Goal: Transaction & Acquisition: Purchase product/service

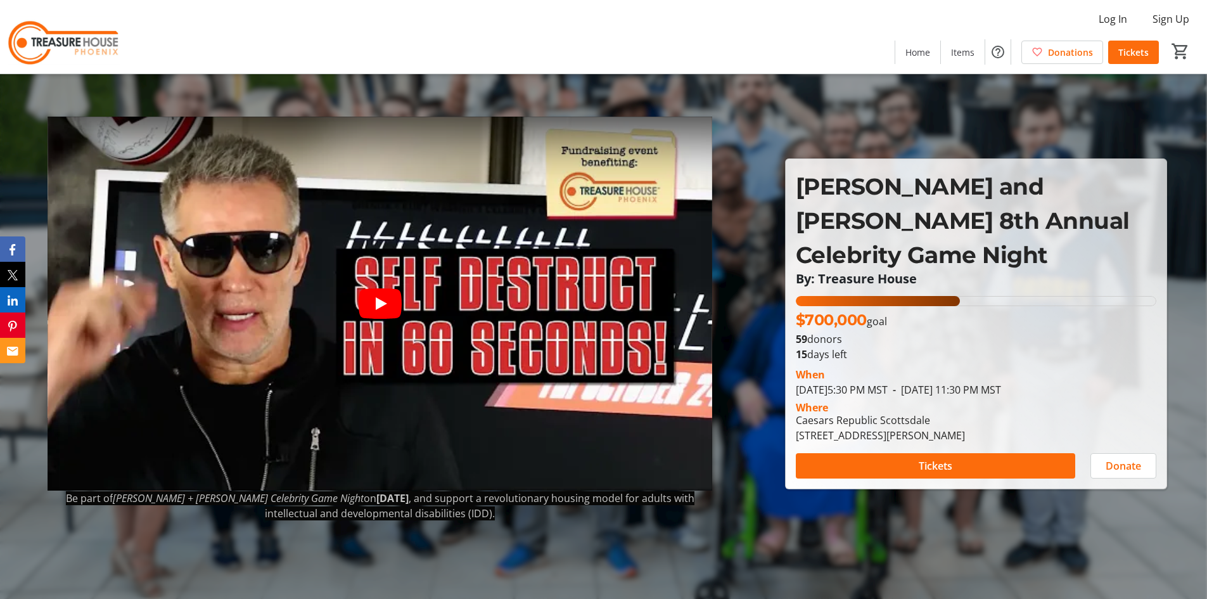
drag, startPoint x: 836, startPoint y: 307, endPoint x: 919, endPoint y: 307, distance: 83.6
click at [919, 309] on div "$700,000 goal" at bounding box center [976, 320] width 361 height 23
drag, startPoint x: 843, startPoint y: 302, endPoint x: 813, endPoint y: 307, distance: 30.2
click at [814, 310] on span "$700,000" at bounding box center [831, 319] width 71 height 18
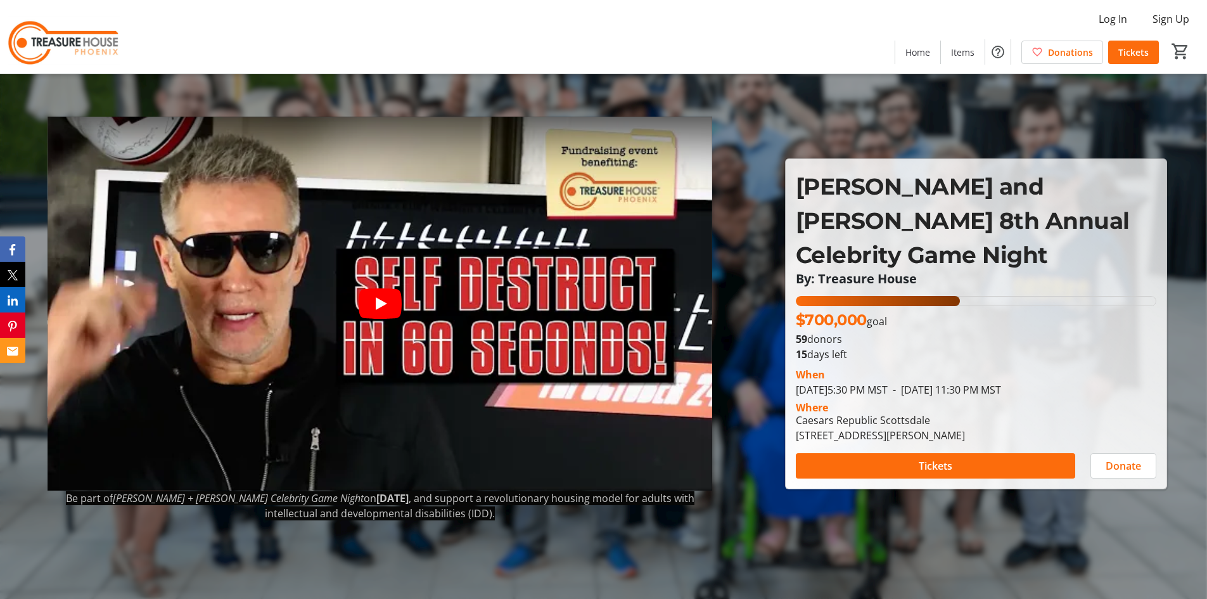
click at [813, 310] on span "$700,000" at bounding box center [831, 319] width 71 height 18
drag, startPoint x: 807, startPoint y: 308, endPoint x: 891, endPoint y: 308, distance: 84.3
click at [891, 309] on div "$700,000 goal" at bounding box center [976, 320] width 361 height 23
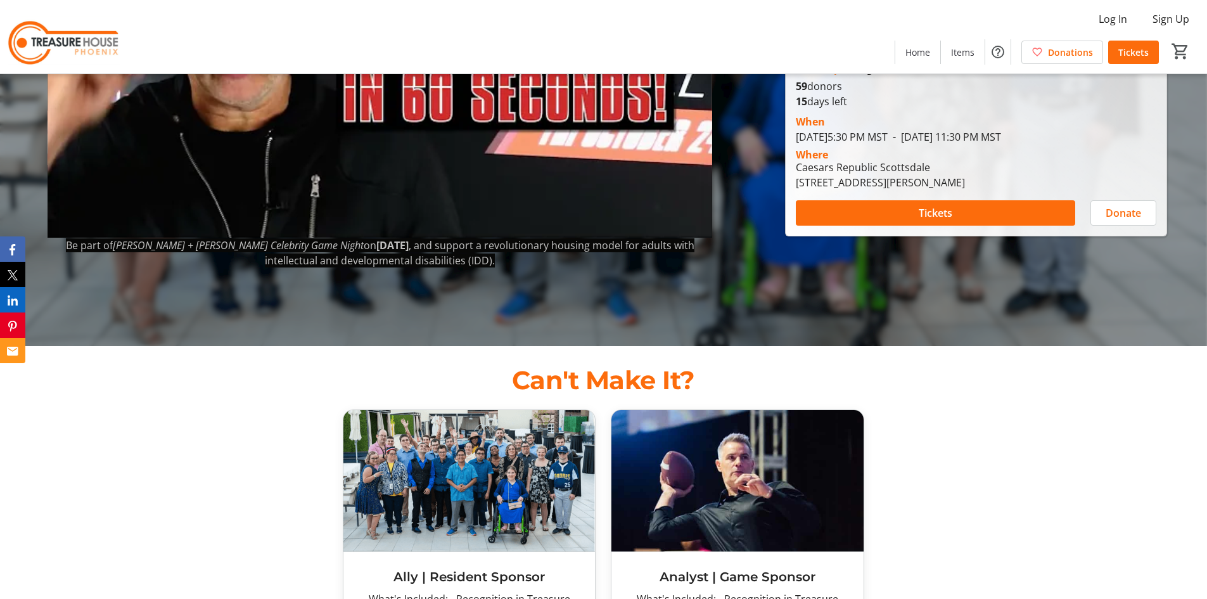
scroll to position [253, 0]
click at [933, 205] on span "Tickets" at bounding box center [936, 212] width 34 height 15
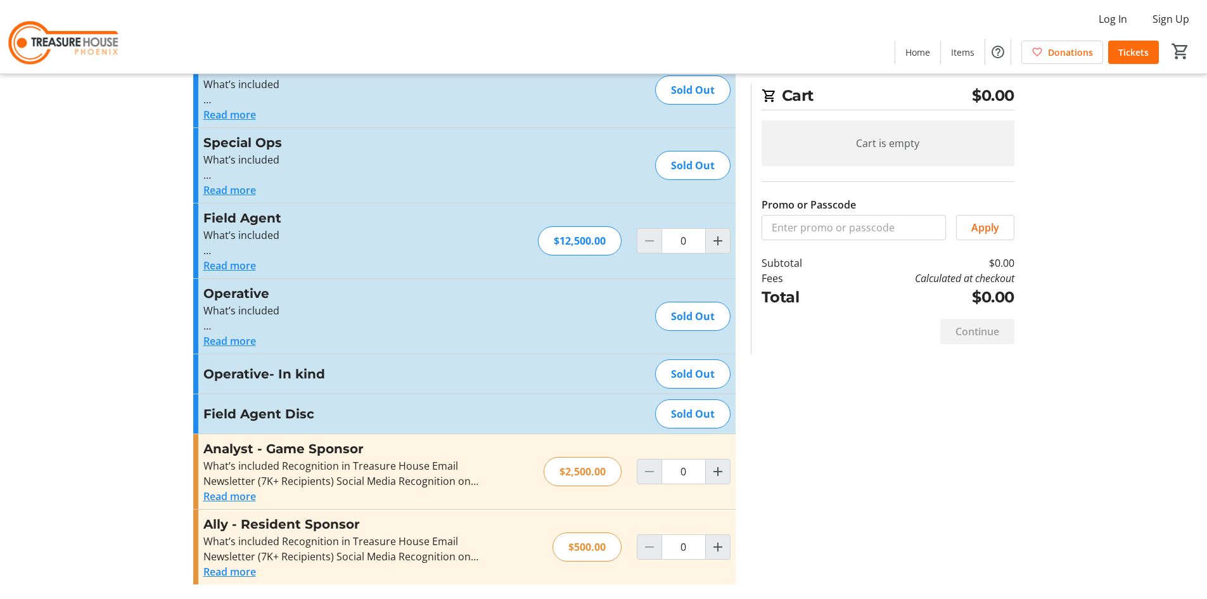
scroll to position [129, 0]
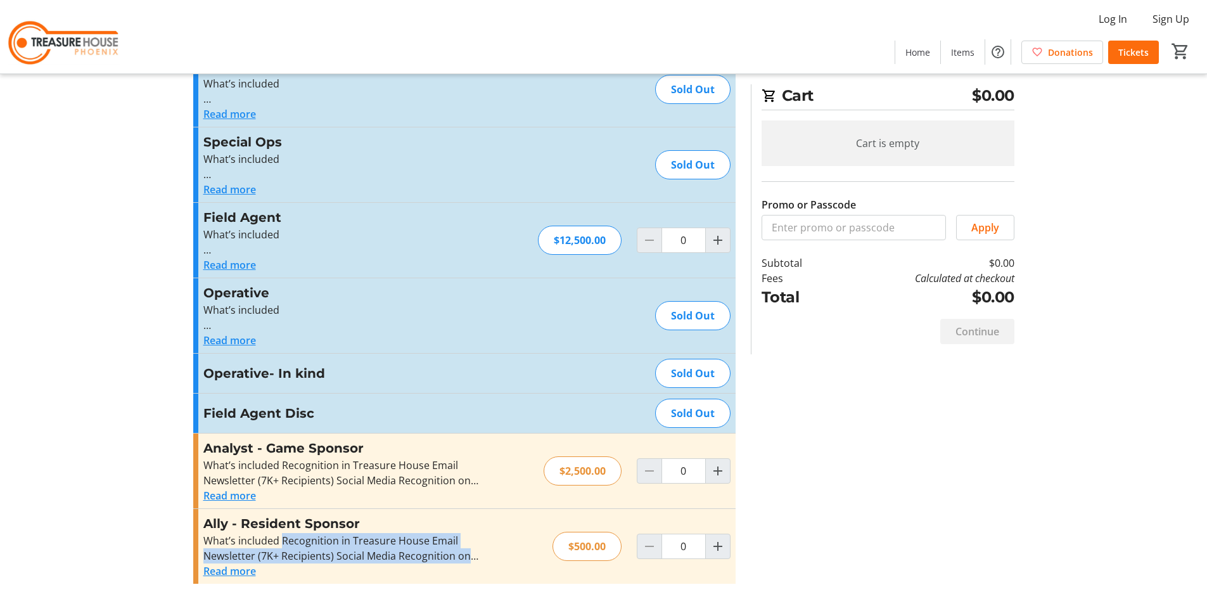
drag, startPoint x: 280, startPoint y: 540, endPoint x: 492, endPoint y: 554, distance: 212.1
click at [492, 554] on div "Ally - Resident Sponsor What’s included Recognition in Treasure House Email New…" at bounding box center [464, 546] width 542 height 75
click at [483, 556] on div "Ally - Resident Sponsor What’s included Recognition in Treasure House Email New…" at bounding box center [464, 546] width 542 height 75
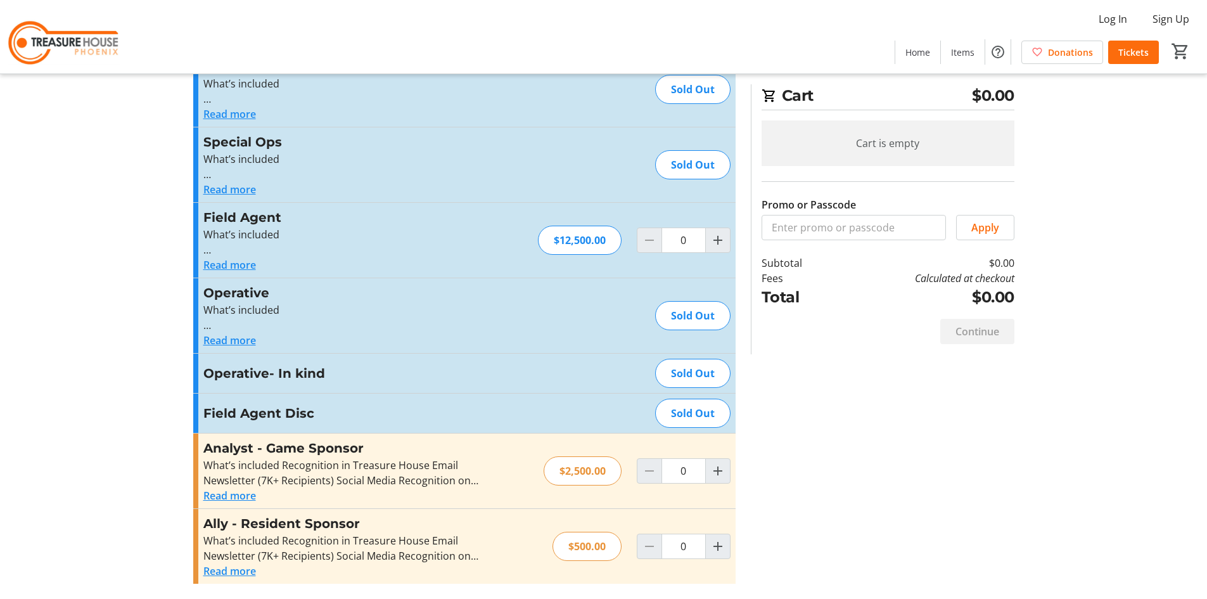
click at [248, 568] on button "Read more" at bounding box center [229, 570] width 53 height 15
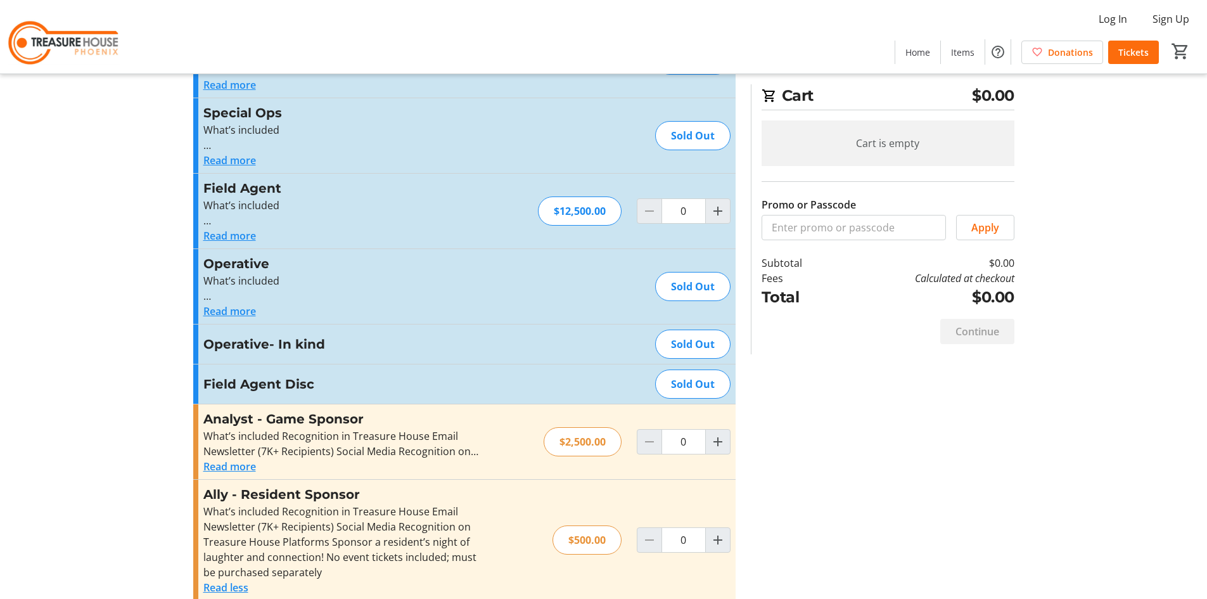
scroll to position [174, 0]
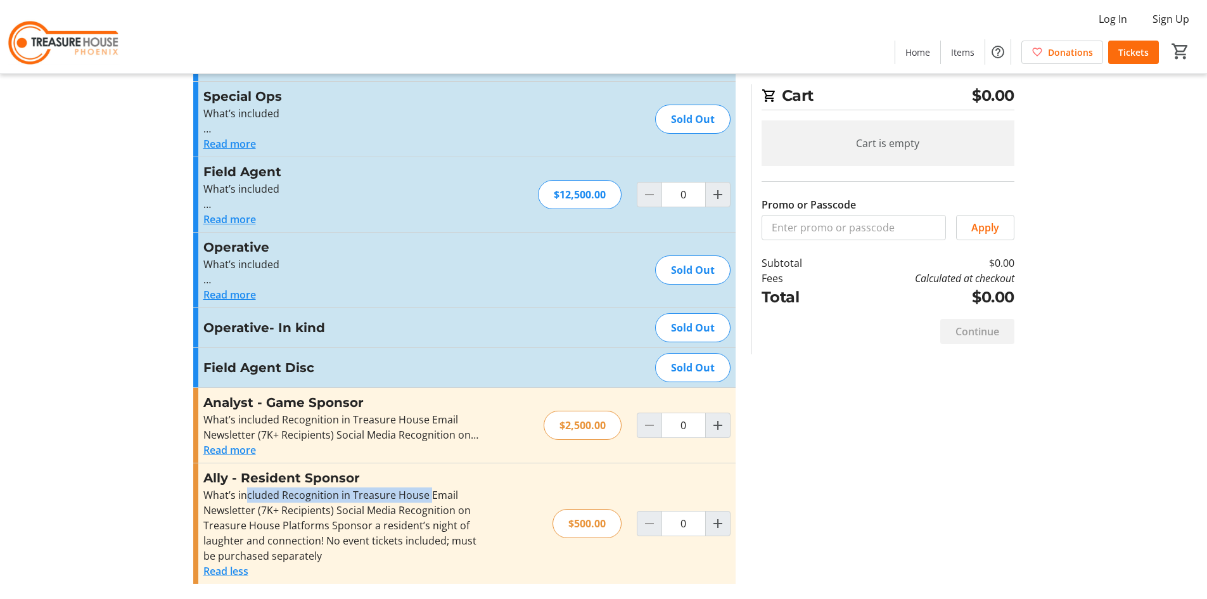
drag, startPoint x: 246, startPoint y: 502, endPoint x: 428, endPoint y: 502, distance: 181.2
click at [428, 502] on div "What’s included Recognition in Treasure House Email Newsletter (7K+ Recipients)…" at bounding box center [341, 525] width 277 height 76
click at [426, 502] on div "What’s included Recognition in Treasure House Email Newsletter (7K+ Recipients)…" at bounding box center [341, 525] width 277 height 76
drag, startPoint x: 262, startPoint y: 514, endPoint x: 378, endPoint y: 513, distance: 116.0
click at [378, 513] on div "What’s included Recognition in Treasure House Email Newsletter (7K+ Recipients)…" at bounding box center [341, 525] width 277 height 76
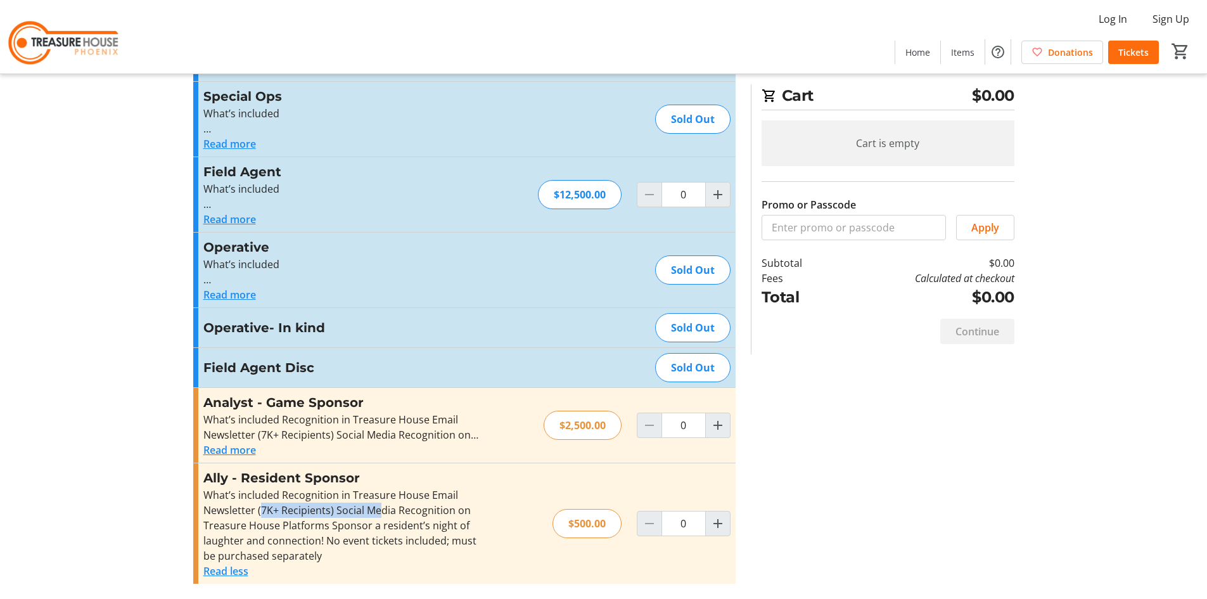
click at [378, 514] on div "What’s included Recognition in Treasure House Email Newsletter (7K+ Recipients)…" at bounding box center [341, 525] width 277 height 76
drag, startPoint x: 336, startPoint y: 515, endPoint x: 462, endPoint y: 518, distance: 125.5
click at [462, 518] on div "What’s included Recognition in Treasure House Email Newsletter (7K+ Recipients)…" at bounding box center [341, 525] width 277 height 76
click at [461, 519] on div "What’s included Recognition in Treasure House Email Newsletter (7K+ Recipients)…" at bounding box center [341, 525] width 277 height 76
drag, startPoint x: 328, startPoint y: 528, endPoint x: 385, endPoint y: 529, distance: 57.0
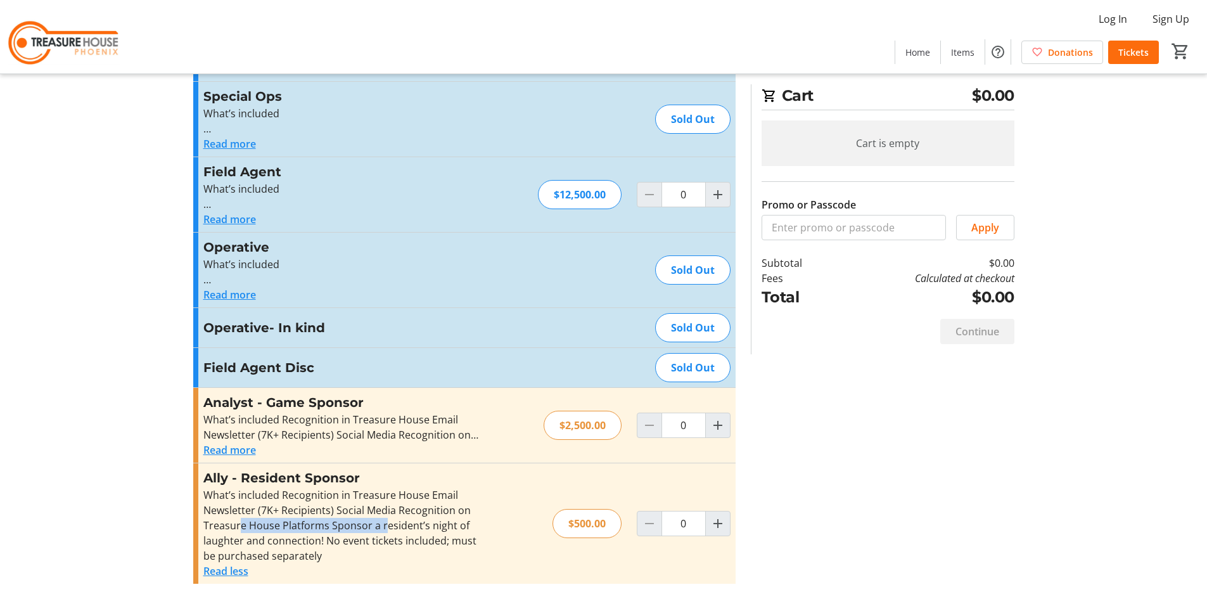
click at [383, 529] on div "What’s included Recognition in Treasure House Email Newsletter (7K+ Recipients)…" at bounding box center [341, 525] width 277 height 76
click at [388, 529] on div "What’s included Recognition in Treasure House Email Newsletter (7K+ Recipients)…" at bounding box center [341, 525] width 277 height 76
click at [429, 532] on div "What’s included Recognition in Treasure House Email Newsletter (7K+ Recipients)…" at bounding box center [341, 525] width 277 height 76
drag, startPoint x: 286, startPoint y: 542, endPoint x: 297, endPoint y: 542, distance: 10.8
click at [297, 542] on div "What’s included Recognition in Treasure House Email Newsletter (7K+ Recipients)…" at bounding box center [341, 525] width 277 height 76
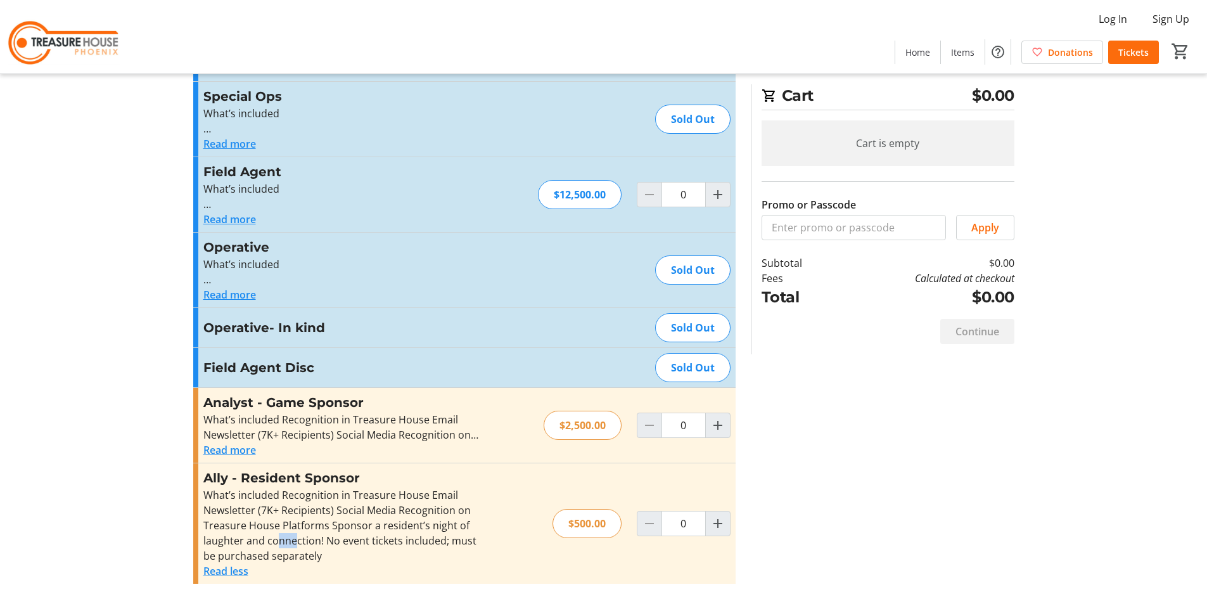
click at [297, 542] on div "What’s included Recognition in Treasure House Email Newsletter (7K+ Recipients)…" at bounding box center [341, 525] width 277 height 76
drag, startPoint x: 328, startPoint y: 554, endPoint x: 193, endPoint y: 550, distance: 135.6
click at [193, 550] on div "Ally - Resident Sponsor What’s included Recognition in Treasure House Email New…" at bounding box center [464, 523] width 542 height 120
click at [338, 547] on div "What’s included Recognition in Treasure House Email Newsletter (7K+ Recipients)…" at bounding box center [341, 525] width 277 height 76
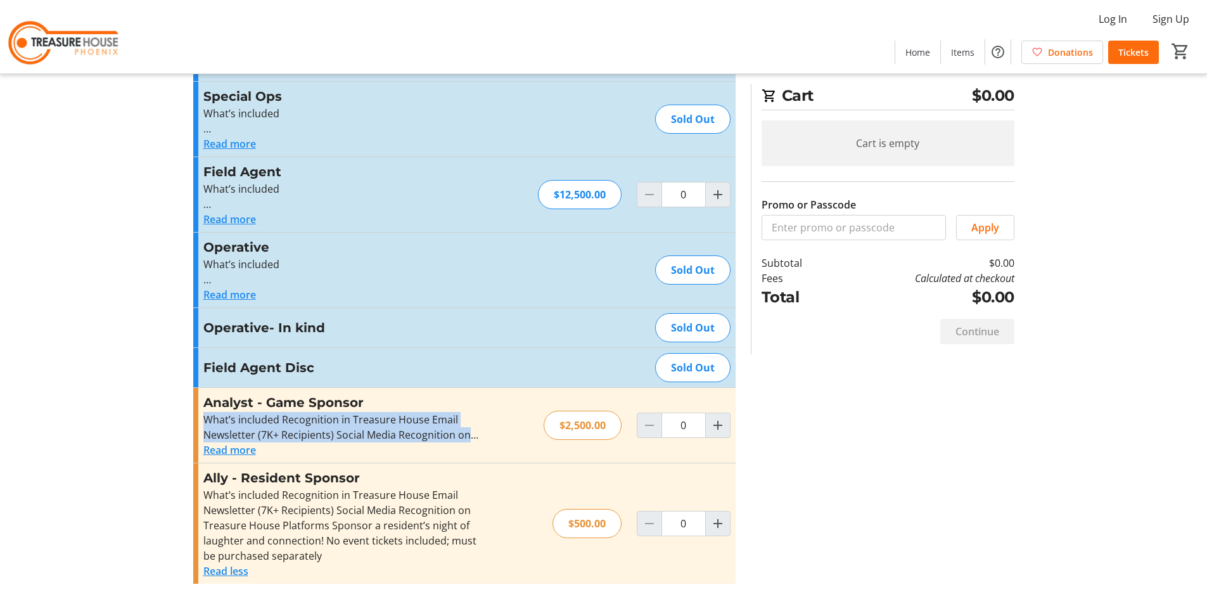
drag, startPoint x: 207, startPoint y: 420, endPoint x: 469, endPoint y: 429, distance: 262.5
click at [469, 429] on div "What’s included Recognition in Treasure House Email Newsletter (7K+ Recipients)…" at bounding box center [341, 427] width 277 height 30
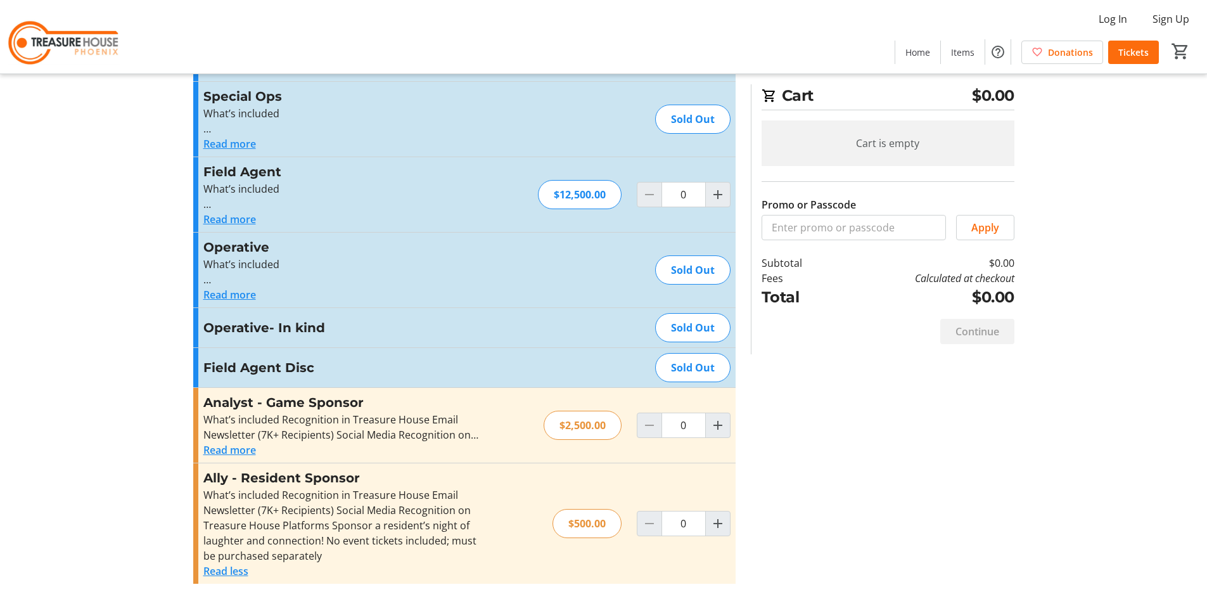
click at [242, 447] on button "Read more" at bounding box center [229, 449] width 53 height 15
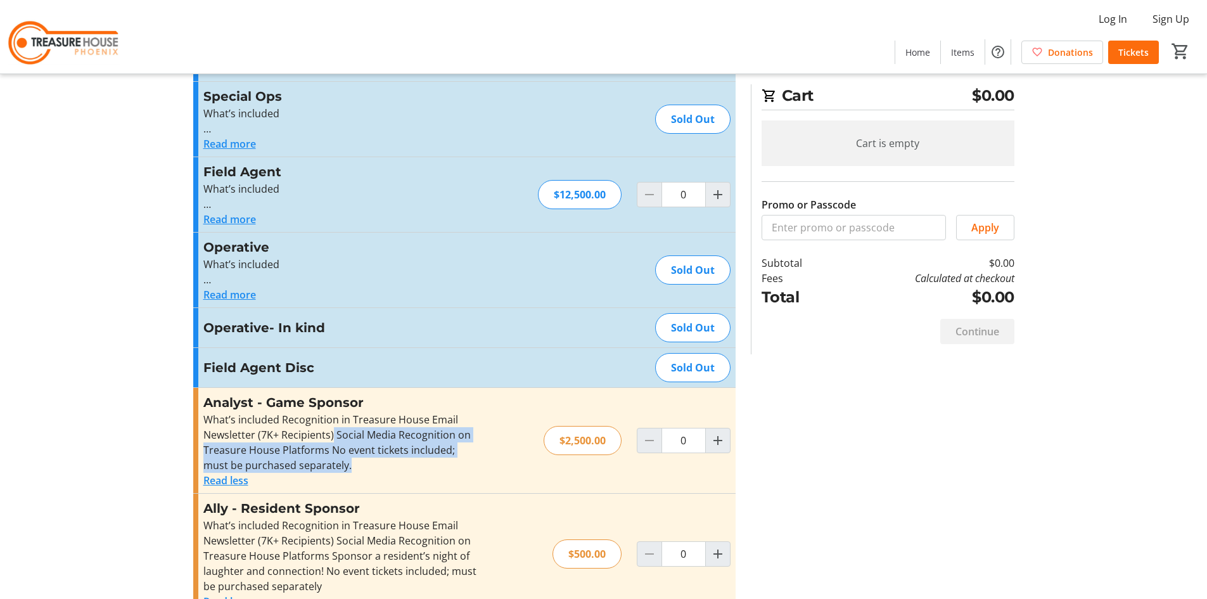
drag, startPoint x: 332, startPoint y: 435, endPoint x: 338, endPoint y: 463, distance: 28.0
click at [338, 463] on div "What’s included Recognition in Treasure House Email Newsletter (7K+ Recipients)…" at bounding box center [341, 442] width 277 height 61
click at [302, 464] on div "What’s included Recognition in Treasure House Email Newsletter (7K+ Recipients)…" at bounding box center [341, 442] width 277 height 61
drag, startPoint x: 248, startPoint y: 452, endPoint x: 400, endPoint y: 451, distance: 152.1
click at [400, 451] on div "What’s included Recognition in Treasure House Email Newsletter (7K+ Recipients)…" at bounding box center [341, 442] width 277 height 61
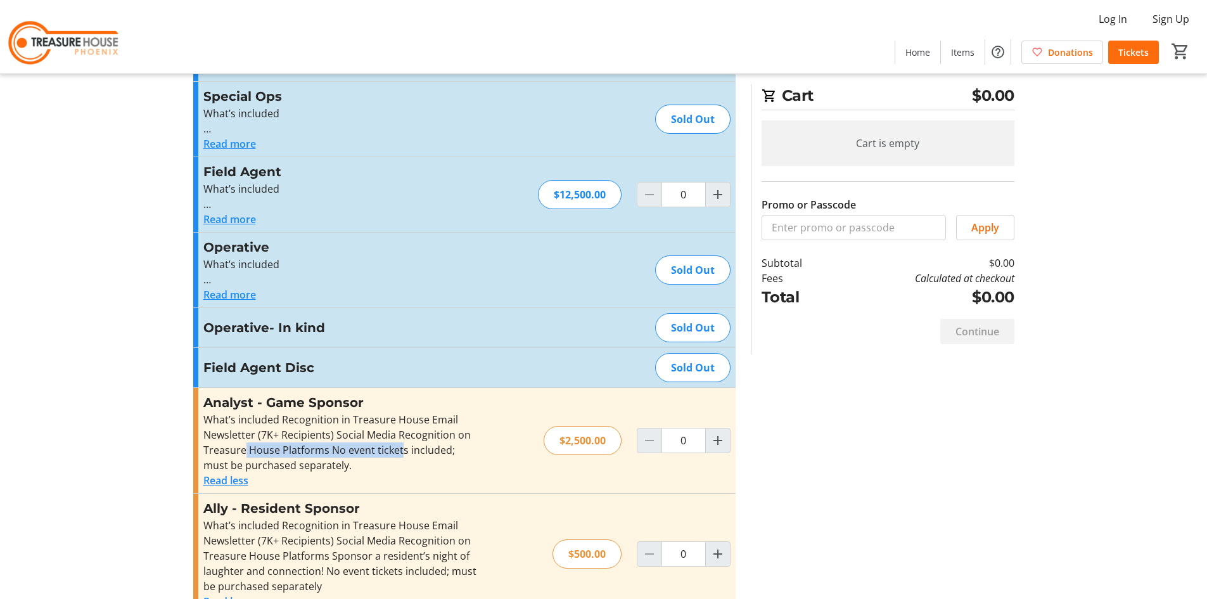
click at [400, 451] on div "What’s included Recognition in Treasure House Email Newsletter (7K+ Recipients)…" at bounding box center [341, 442] width 277 height 61
drag, startPoint x: 319, startPoint y: 454, endPoint x: 316, endPoint y: 471, distance: 17.3
click at [316, 471] on div "What’s included Recognition in Treasure House Email Newsletter (7K+ Recipients)…" at bounding box center [341, 442] width 277 height 61
drag, startPoint x: 322, startPoint y: 468, endPoint x: 329, endPoint y: 452, distance: 17.6
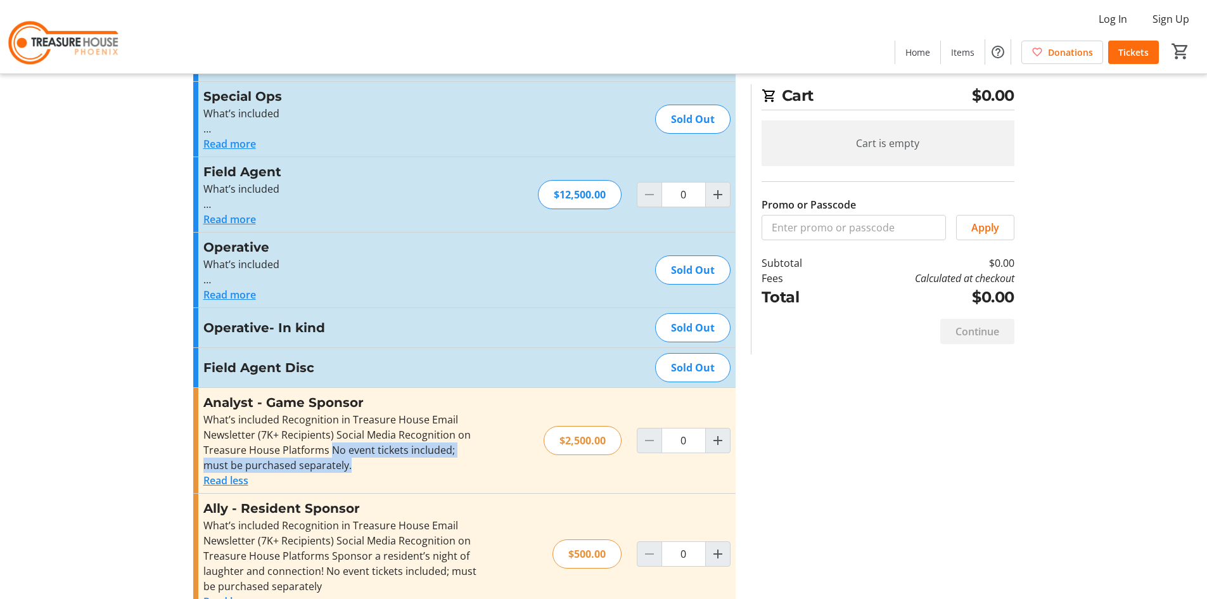
click at [329, 452] on div "What’s included Recognition in Treasure House Email Newsletter (7K+ Recipients)…" at bounding box center [341, 442] width 277 height 61
click at [333, 452] on div "What’s included Recognition in Treasure House Email Newsletter (7K+ Recipients)…" at bounding box center [341, 442] width 277 height 61
click at [701, 366] on div "Sold Out" at bounding box center [692, 367] width 75 height 29
click at [709, 324] on div "Sold Out" at bounding box center [692, 327] width 75 height 29
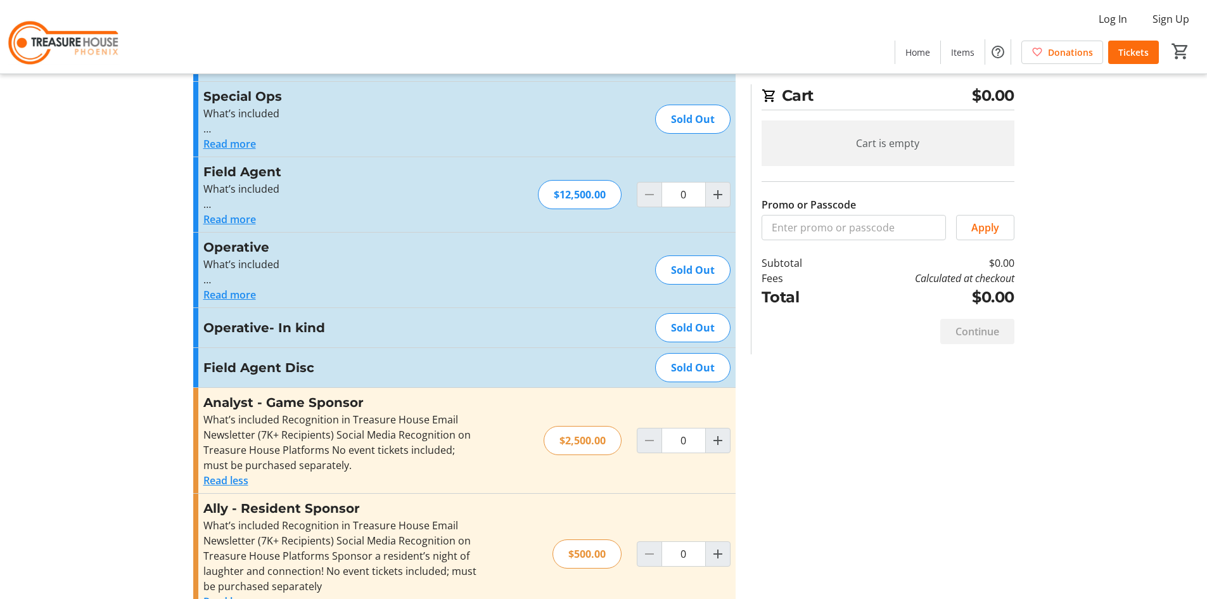
click at [709, 324] on div "Sold Out" at bounding box center [692, 327] width 75 height 29
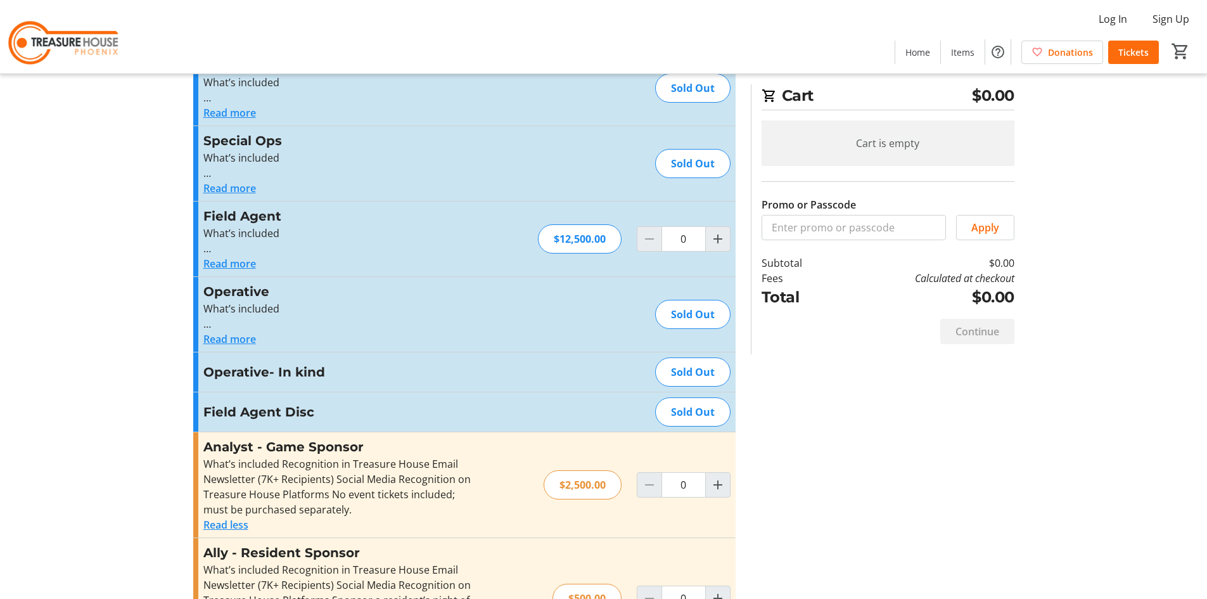
scroll to position [48, 0]
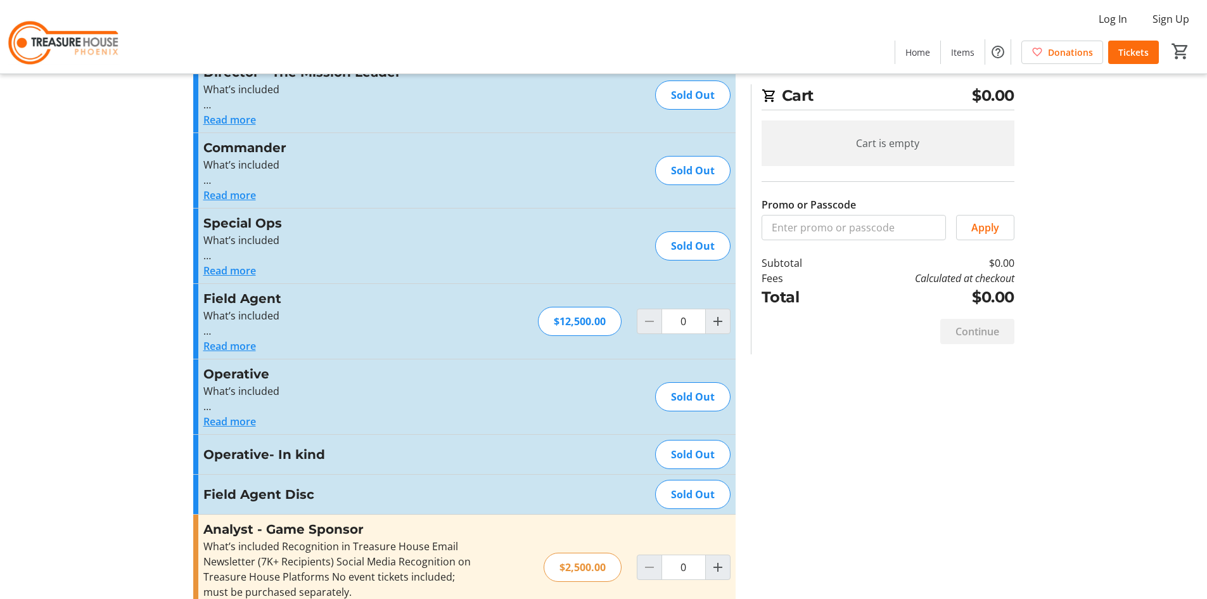
click at [712, 394] on div "Sold Out" at bounding box center [692, 396] width 75 height 29
click at [722, 324] on mat-icon "Increment by one" at bounding box center [717, 321] width 15 height 15
type input "2"
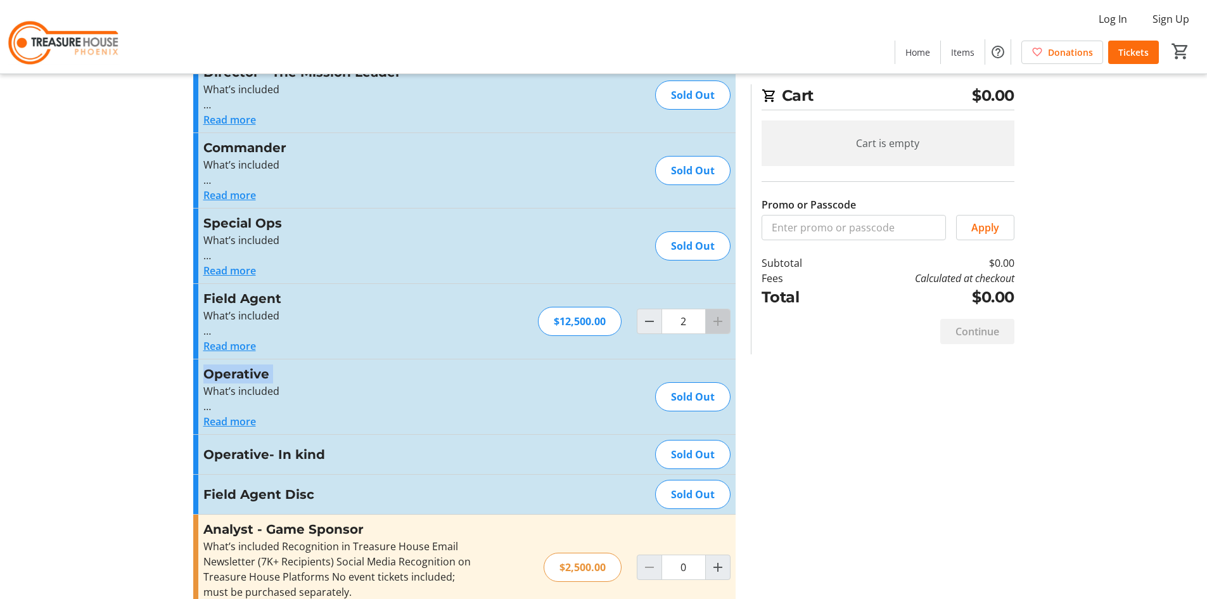
click at [722, 324] on div at bounding box center [717, 321] width 25 height 25
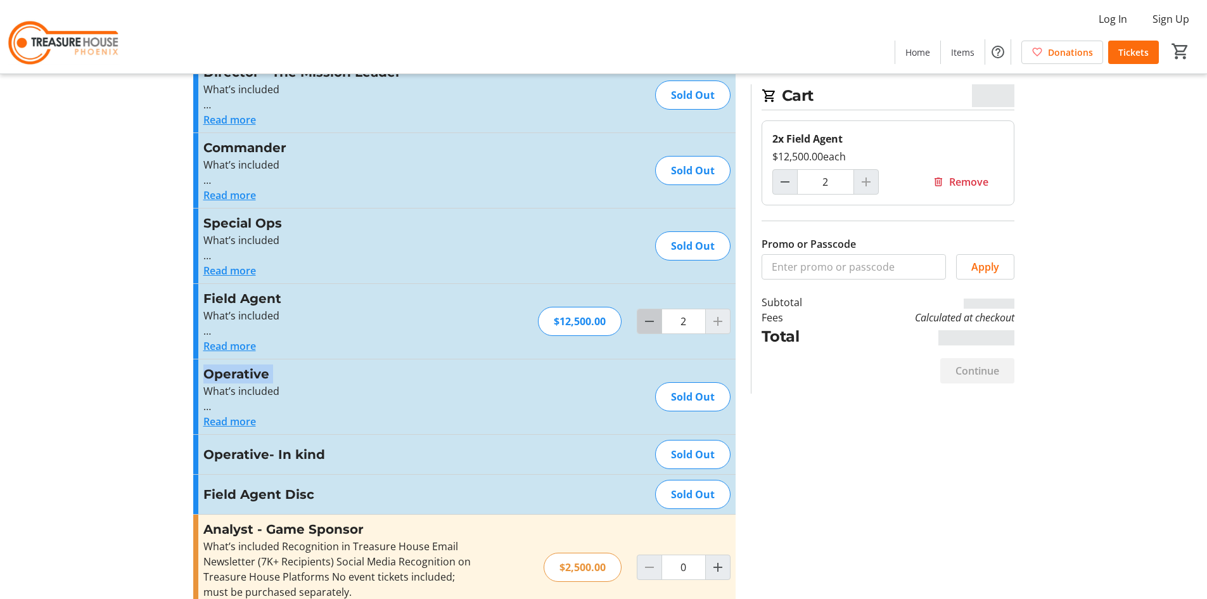
type input "0"
click at [644, 322] on mat-icon "Decrement by one" at bounding box center [649, 321] width 15 height 15
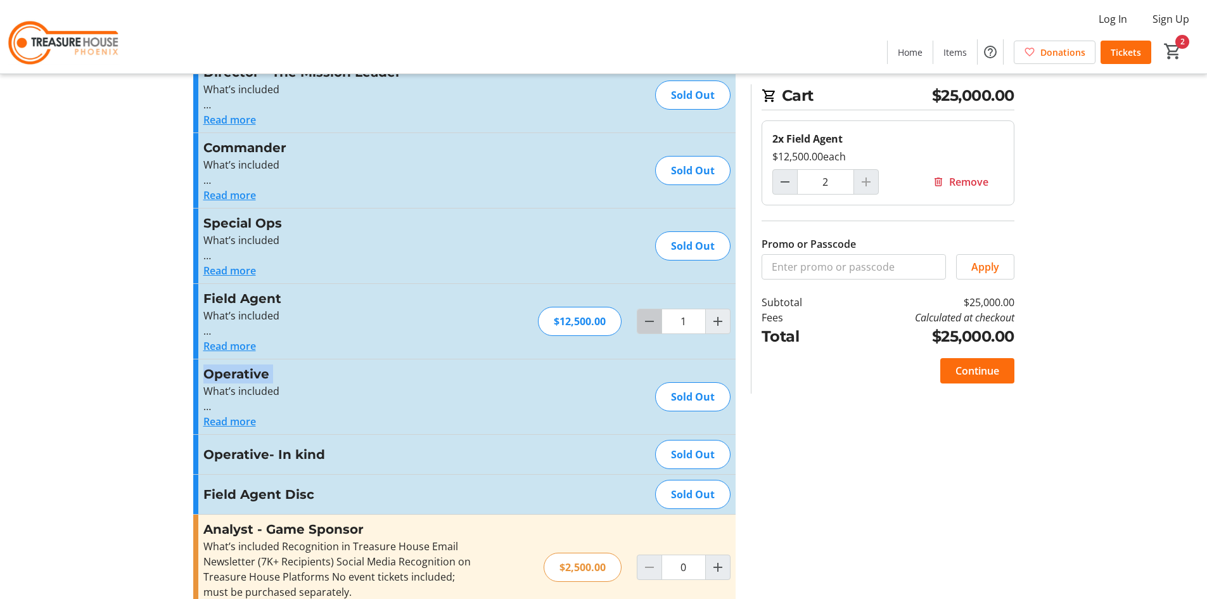
click at [644, 322] on mat-icon "Decrement by one" at bounding box center [649, 321] width 15 height 15
type input "0"
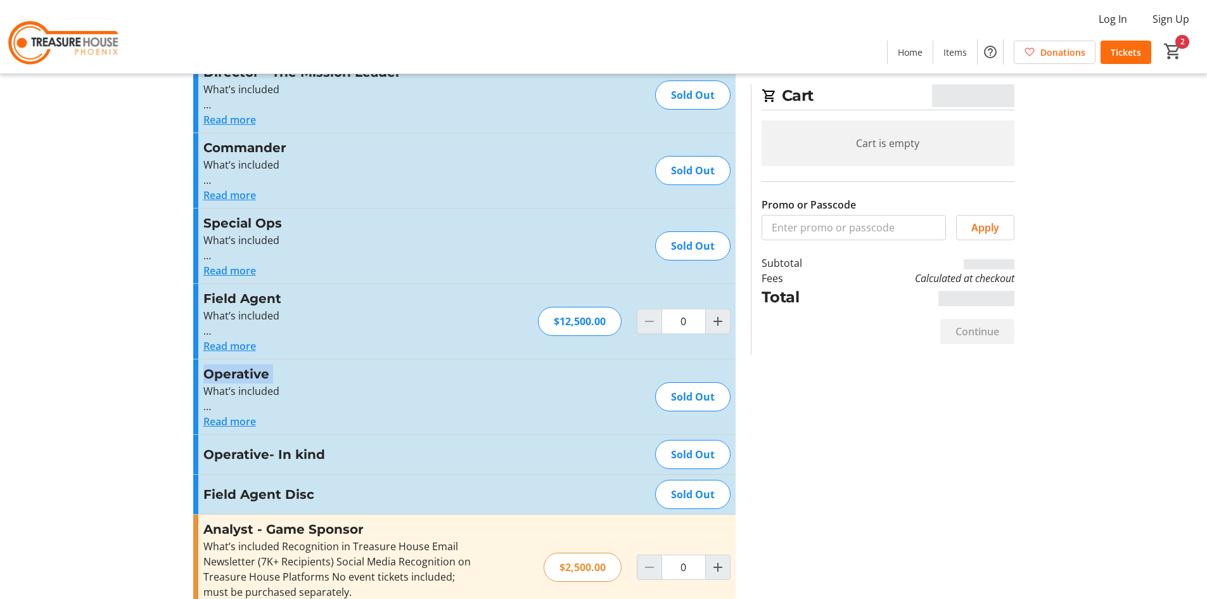
click at [233, 344] on button "Read more" at bounding box center [229, 345] width 53 height 15
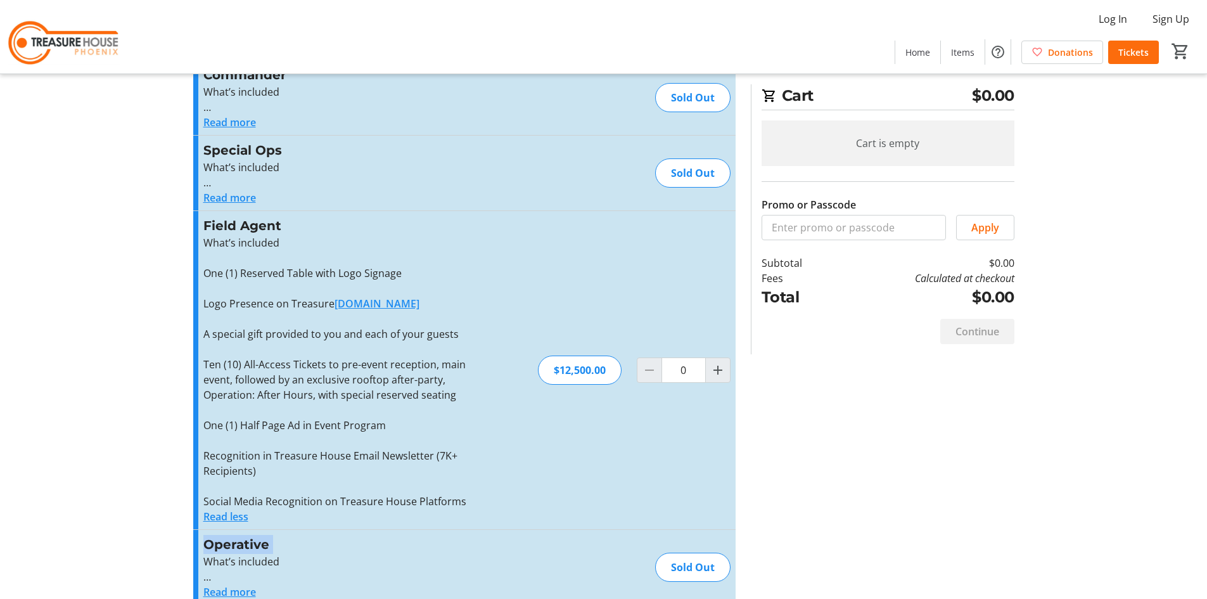
scroll to position [238, 0]
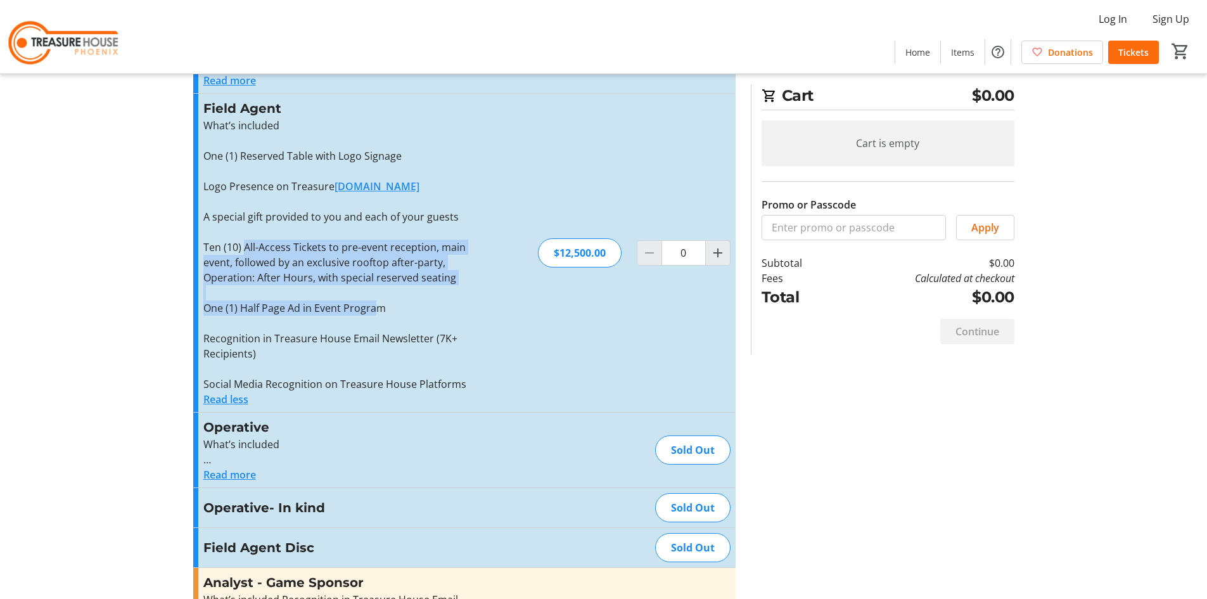
drag, startPoint x: 245, startPoint y: 248, endPoint x: 377, endPoint y: 303, distance: 142.9
click at [377, 303] on div "What’s included One (1) Reserved Table with Logo Signage Logo Presence on Treas…" at bounding box center [341, 255] width 277 height 274
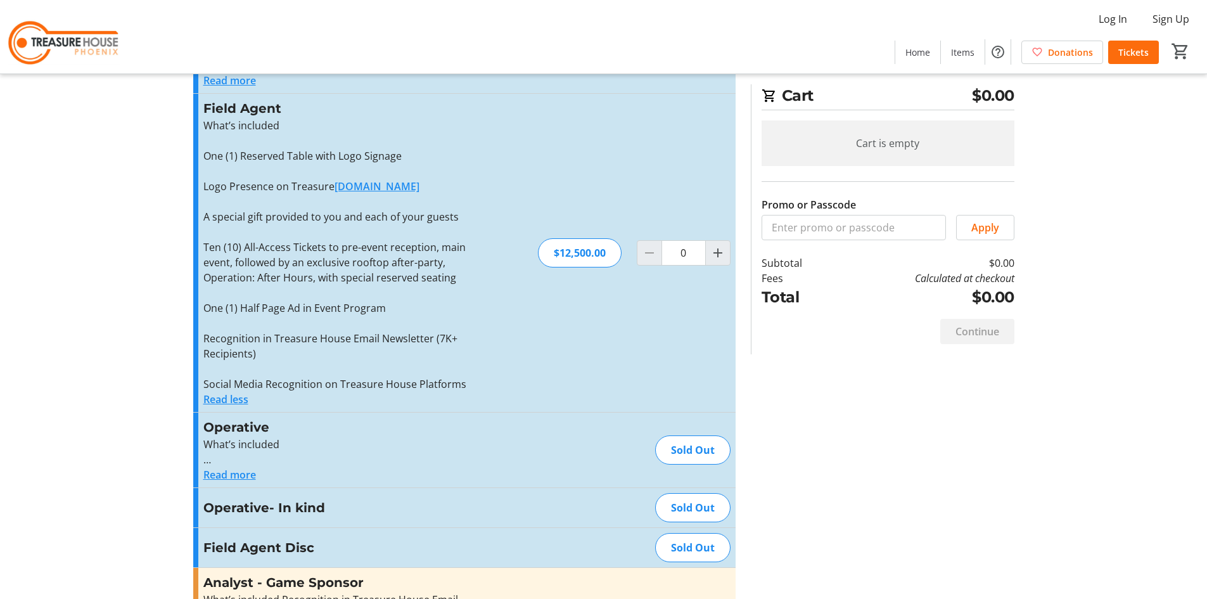
click at [372, 316] on p at bounding box center [341, 323] width 277 height 15
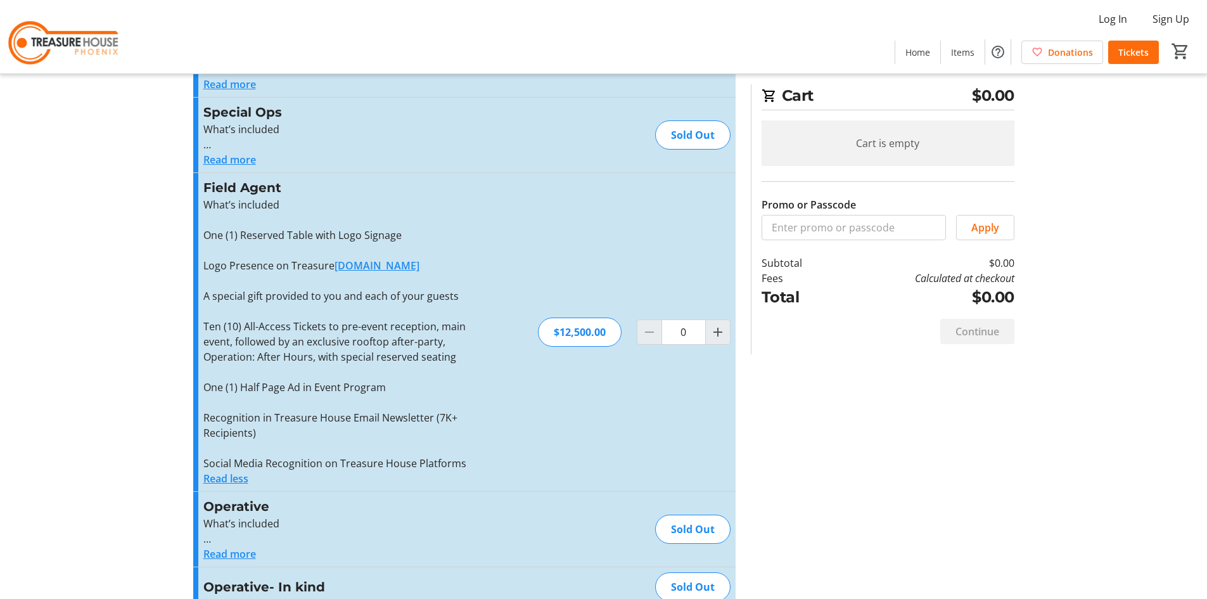
scroll to position [0, 0]
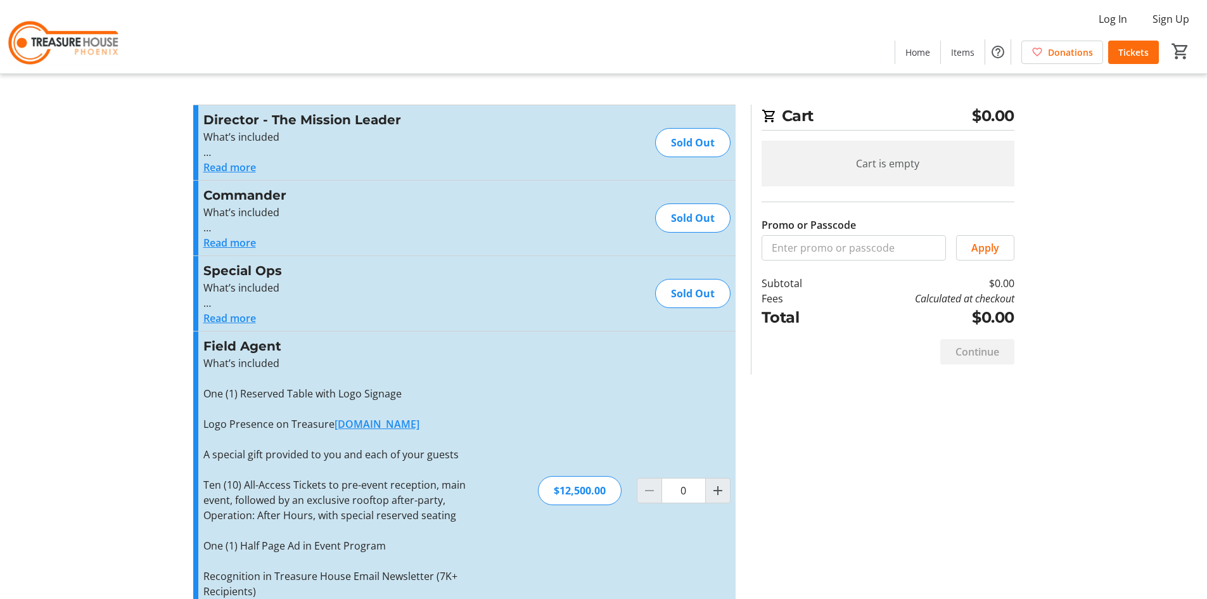
click at [243, 314] on button "Read more" at bounding box center [229, 317] width 53 height 15
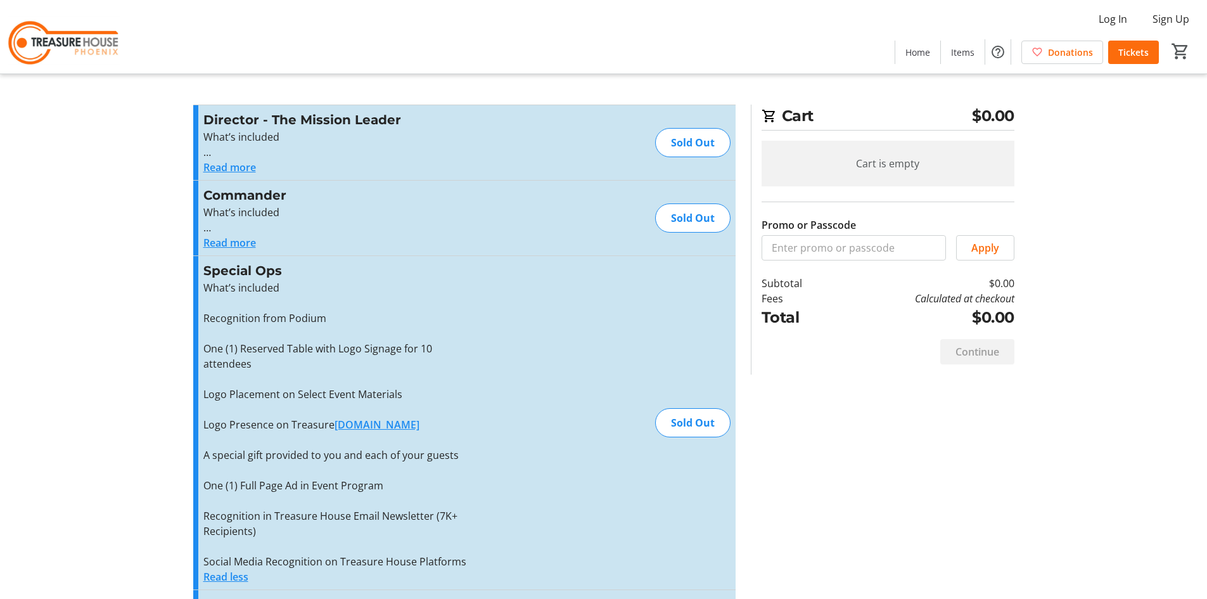
click at [238, 250] on button "Read more" at bounding box center [229, 242] width 53 height 15
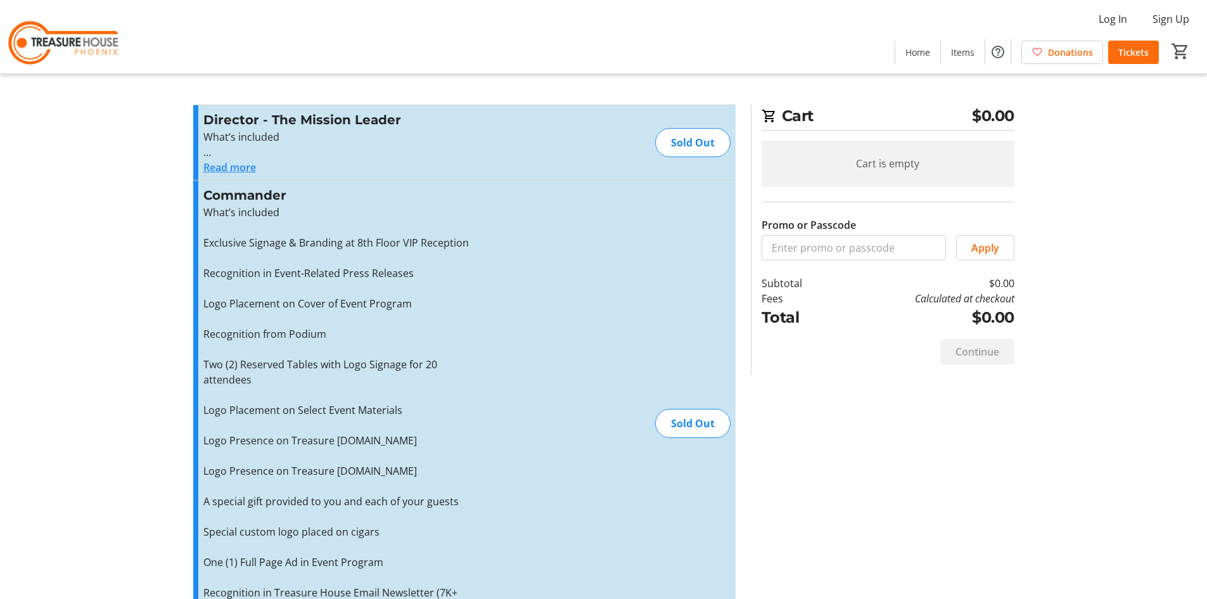
click at [247, 136] on p "What’s included" at bounding box center [341, 136] width 277 height 15
click at [227, 158] on p at bounding box center [341, 151] width 277 height 15
click at [227, 165] on button "Read more" at bounding box center [229, 167] width 53 height 15
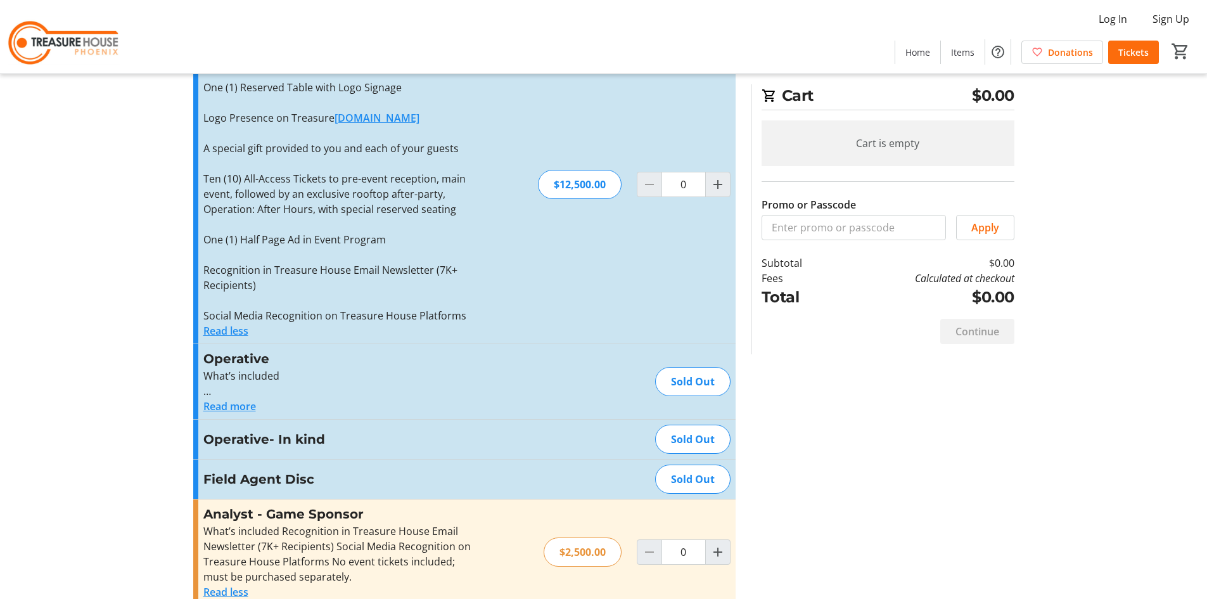
scroll to position [1512, 0]
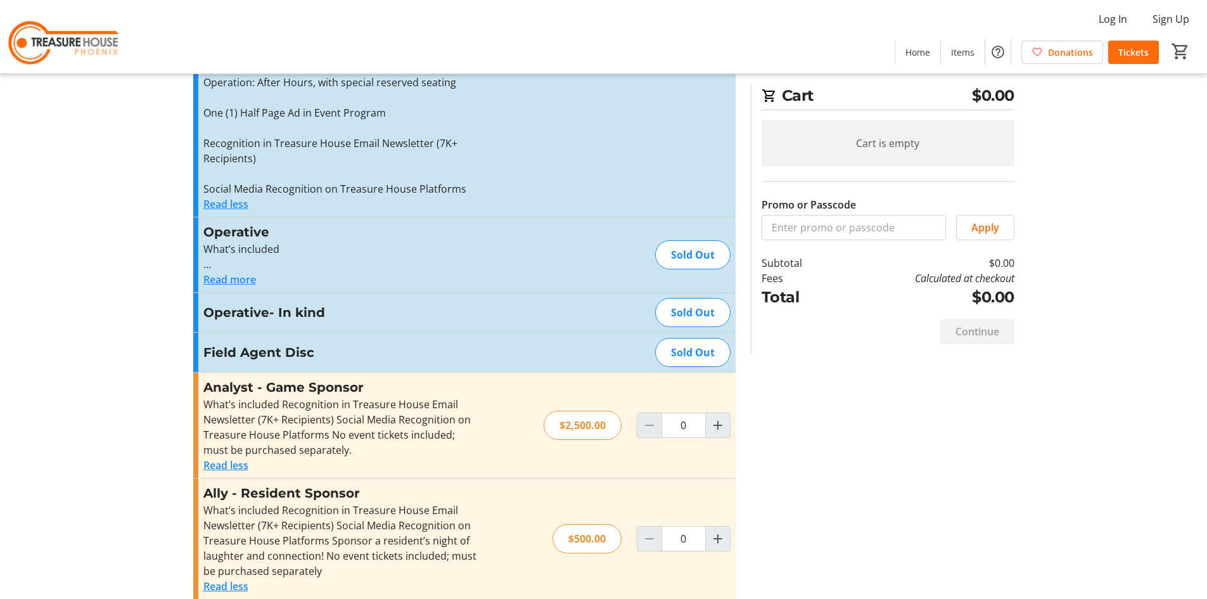
click at [276, 343] on h3 "Field Agent Disc" at bounding box center [341, 352] width 277 height 19
click at [705, 340] on div "Sold Out" at bounding box center [692, 352] width 75 height 29
drag, startPoint x: 319, startPoint y: 290, endPoint x: 268, endPoint y: 294, distance: 50.9
click at [268, 303] on h3 "Operative- In kind" at bounding box center [341, 312] width 277 height 19
click at [265, 303] on h3 "Operative- In kind" at bounding box center [341, 312] width 277 height 19
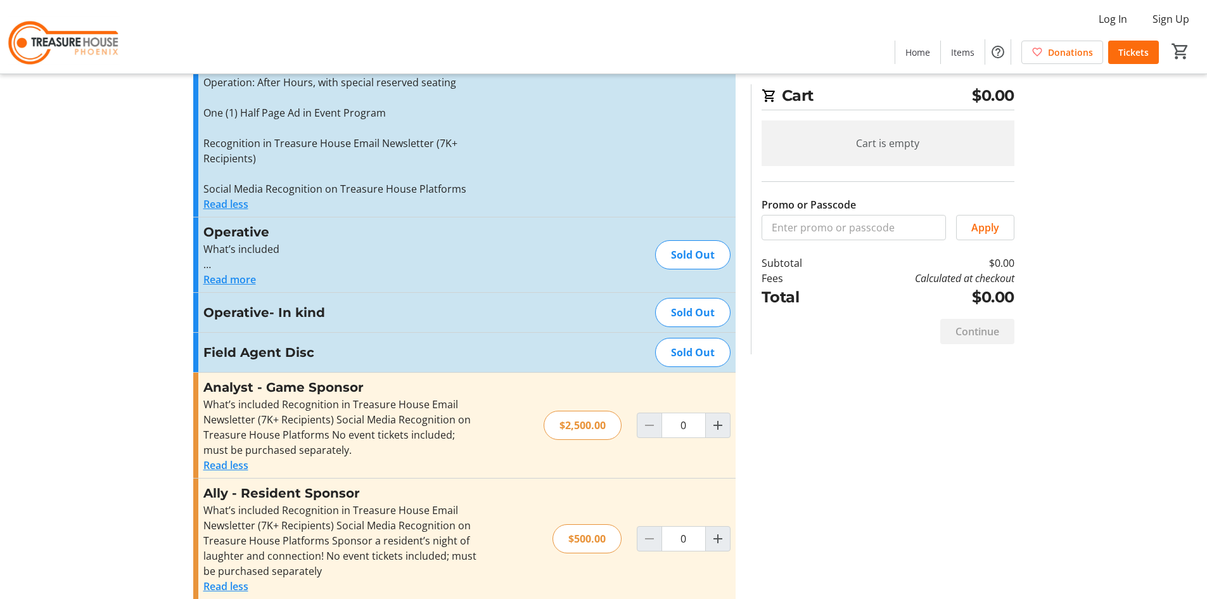
click at [236, 257] on p at bounding box center [341, 264] width 277 height 15
click at [236, 272] on button "Read more" at bounding box center [229, 279] width 53 height 15
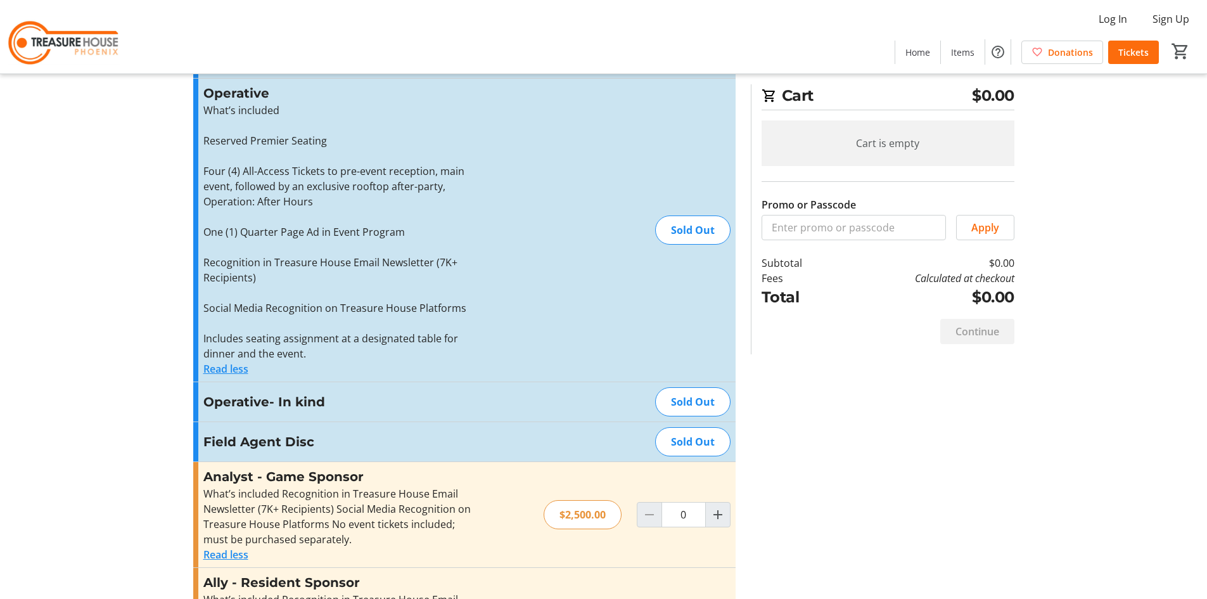
scroll to position [1741, 0]
